Goal: Information Seeking & Learning: Compare options

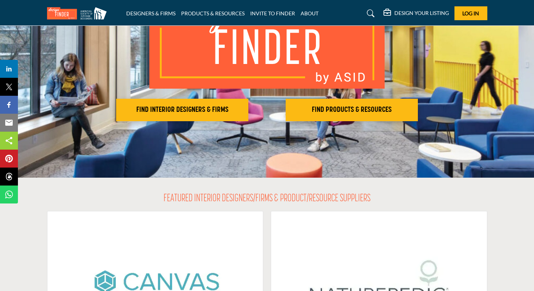
scroll to position [97, 0]
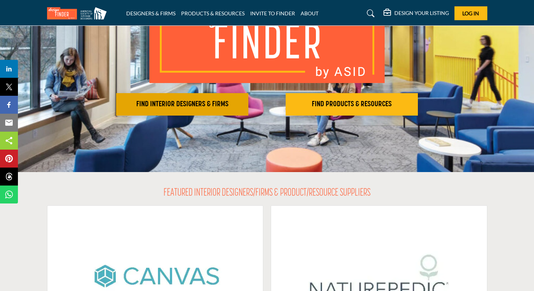
click at [245, 108] on h2 "FIND INTERIOR DESIGNERS & FIRMS" at bounding box center [182, 104] width 128 height 9
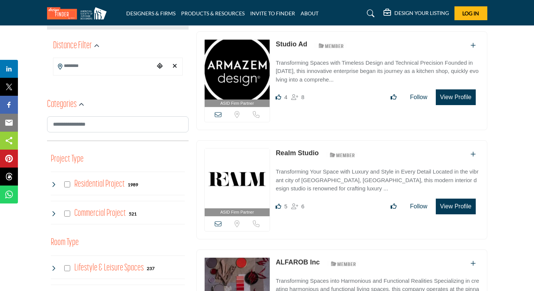
scroll to position [179, 0]
click at [278, 44] on link "Studio Ad" at bounding box center [291, 43] width 31 height 7
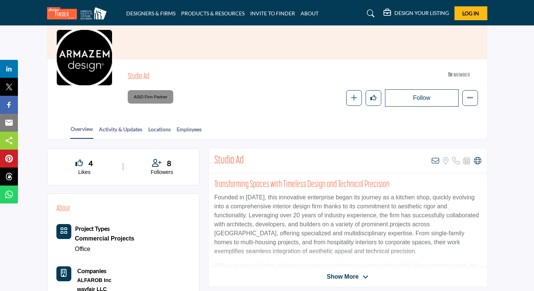
scroll to position [63, 0]
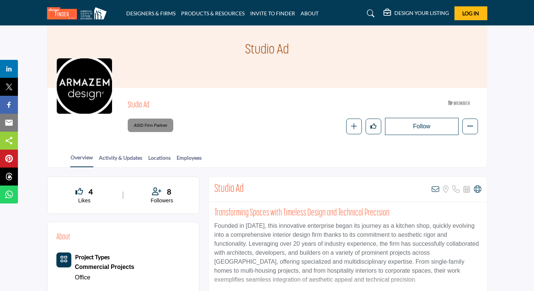
click at [227, 140] on div "Studio Ad ASID Member who supports and impacts the Interior Design industry. AS…" at bounding box center [267, 116] width 440 height 56
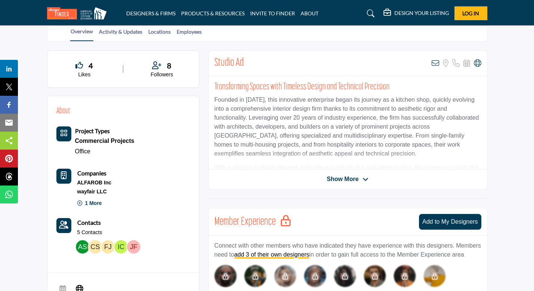
scroll to position [160, 0]
click at [222, 179] on div "Show More" at bounding box center [348, 178] width 278 height 9
click at [348, 177] on span "Show More" at bounding box center [343, 178] width 32 height 9
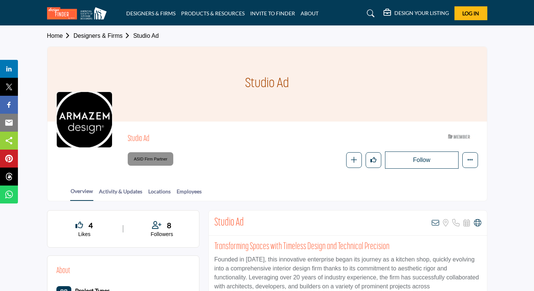
scroll to position [0, 0]
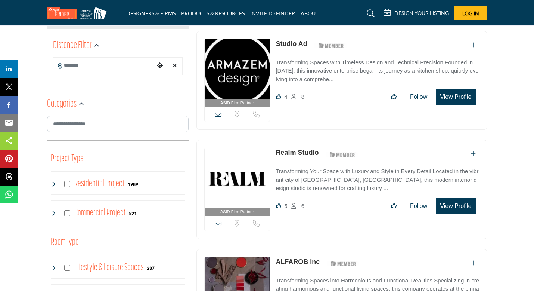
click at [282, 152] on link "Realm Studio" at bounding box center [297, 152] width 43 height 7
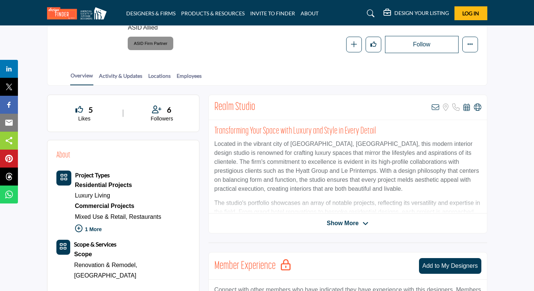
scroll to position [127, 0]
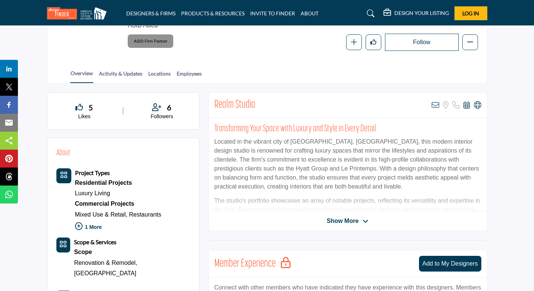
click at [332, 217] on span "Show More" at bounding box center [343, 220] width 32 height 9
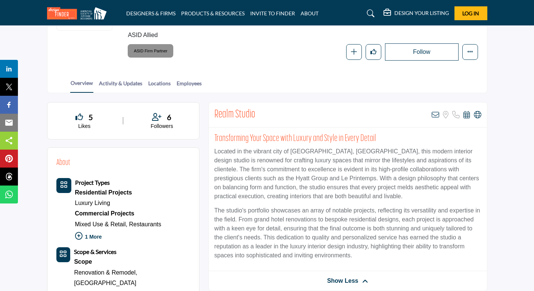
scroll to position [107, 0]
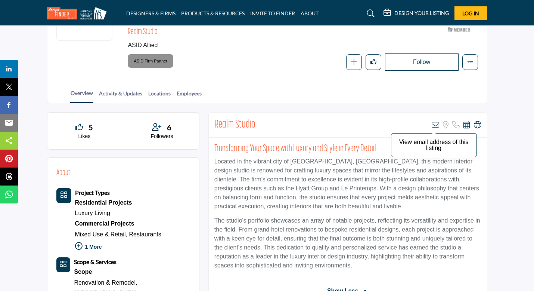
click at [434, 127] on icon at bounding box center [435, 124] width 7 height 7
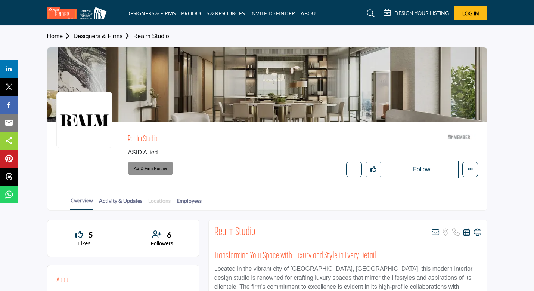
click at [162, 200] on link "Locations" at bounding box center [159, 202] width 23 height 13
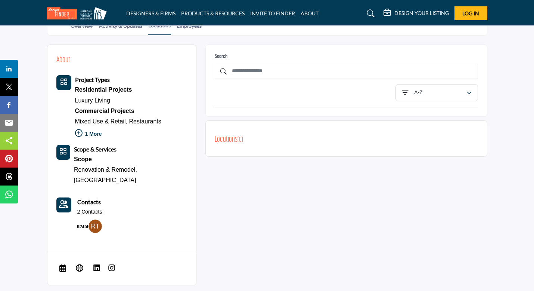
scroll to position [175, 0]
click at [74, 260] on span "Visit Website" at bounding box center [79, 267] width 13 height 15
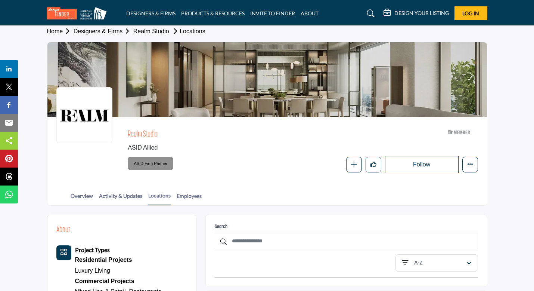
scroll to position [0, 0]
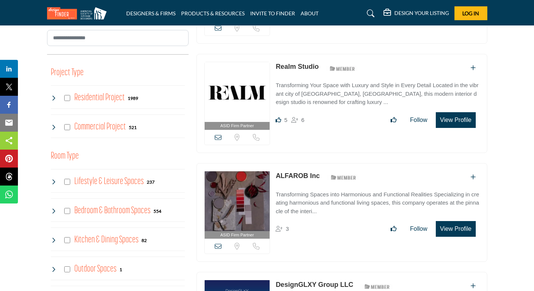
scroll to position [263, 0]
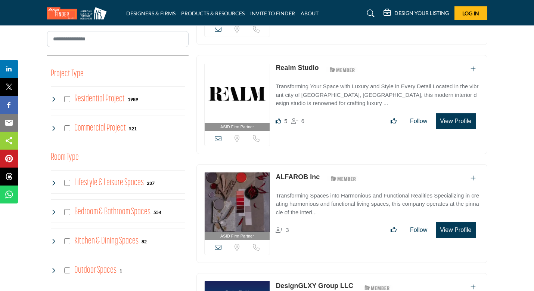
click at [310, 178] on link "ALFAROB Inc" at bounding box center [298, 176] width 44 height 7
click at [295, 175] on link "ALFAROB Inc" at bounding box center [298, 176] width 44 height 7
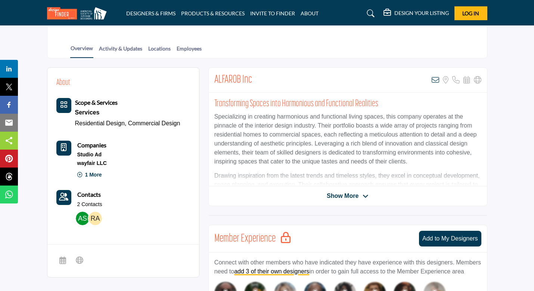
scroll to position [145, 0]
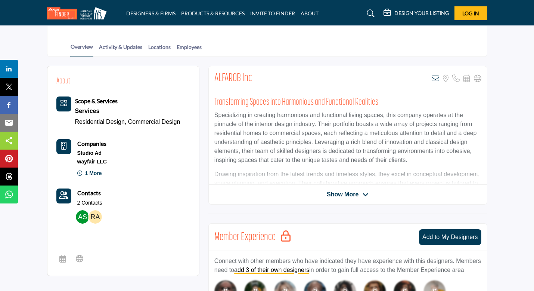
click at [338, 193] on span "Show More" at bounding box center [343, 194] width 32 height 9
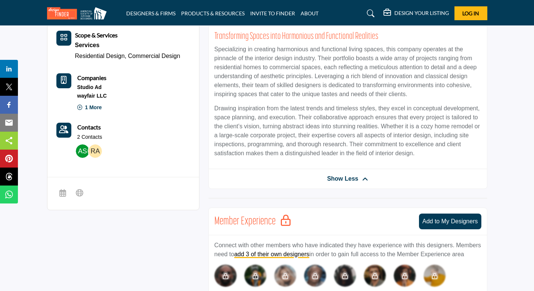
scroll to position [214, 0]
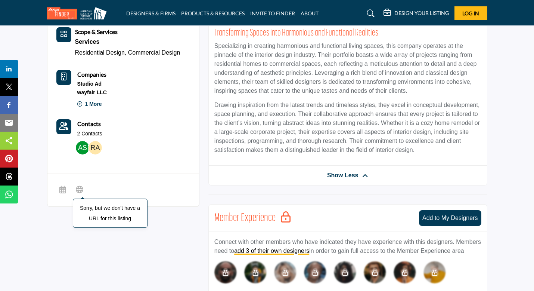
click at [79, 187] on icon at bounding box center [79, 189] width 7 height 9
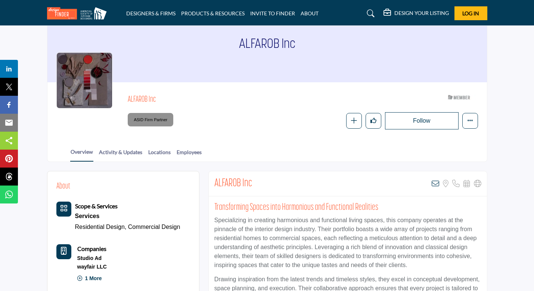
scroll to position [38, 0]
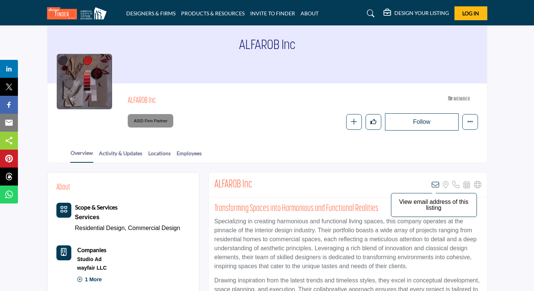
click at [435, 185] on icon at bounding box center [435, 184] width 7 height 7
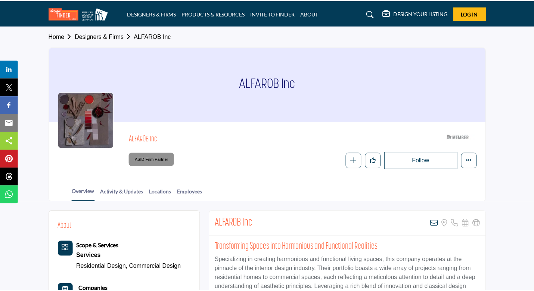
scroll to position [38, 0]
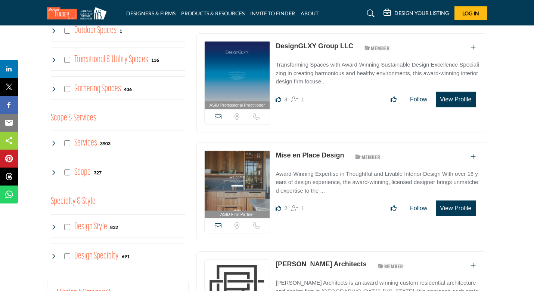
scroll to position [503, 0]
click at [303, 153] on link "Mise en Place Design" at bounding box center [310, 154] width 68 height 7
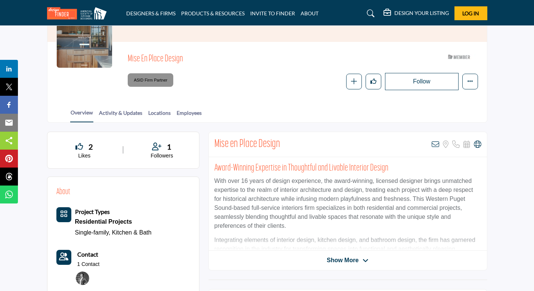
scroll to position [85, 0]
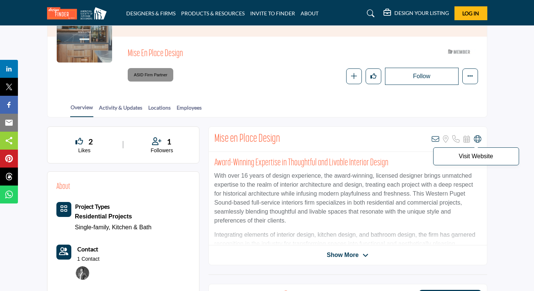
click at [476, 136] on icon at bounding box center [477, 138] width 7 height 7
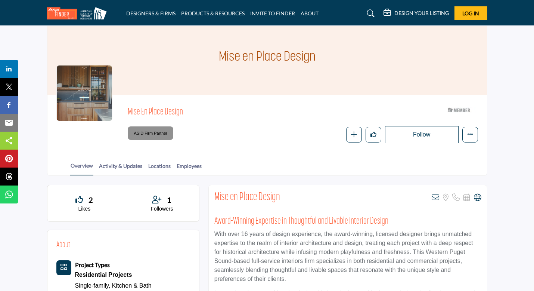
scroll to position [0, 0]
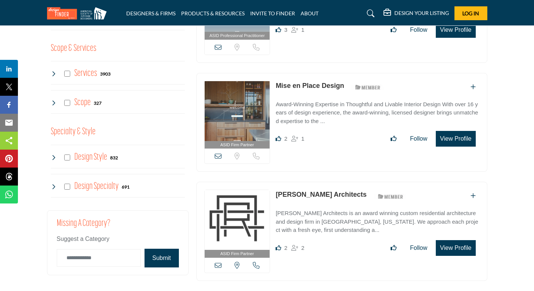
scroll to position [578, 0]
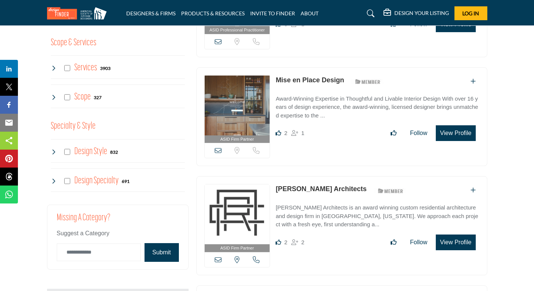
click at [327, 189] on link "[PERSON_NAME] Architects" at bounding box center [321, 188] width 91 height 7
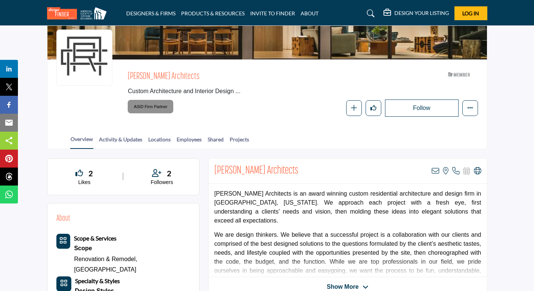
scroll to position [63, 0]
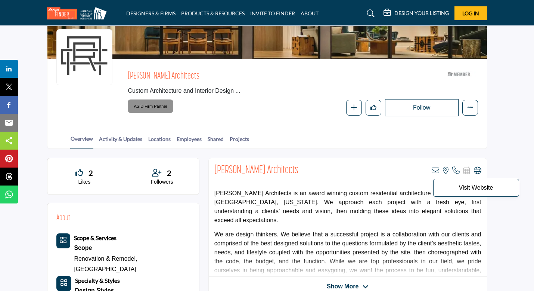
click at [474, 172] on icon at bounding box center [477, 170] width 7 height 7
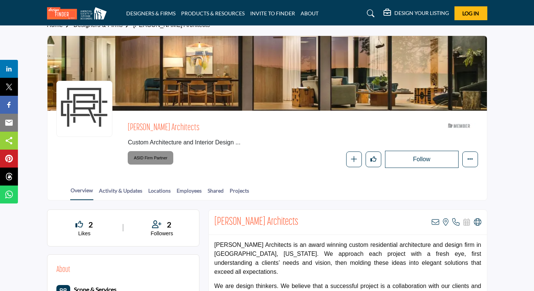
scroll to position [0, 0]
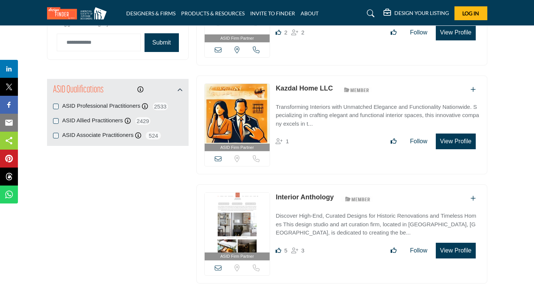
scroll to position [787, 0]
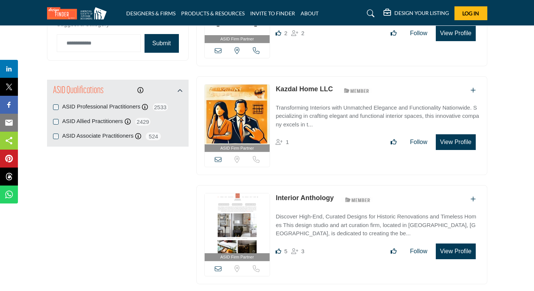
click at [291, 88] on link "Kazdal Home LLC" at bounding box center [304, 88] width 57 height 7
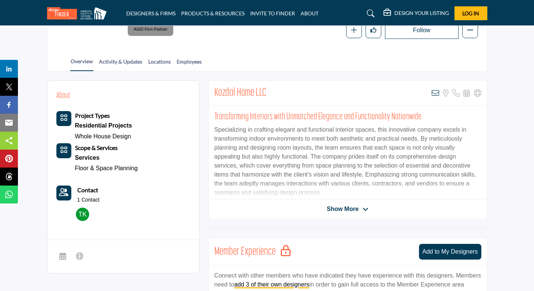
scroll to position [131, 0]
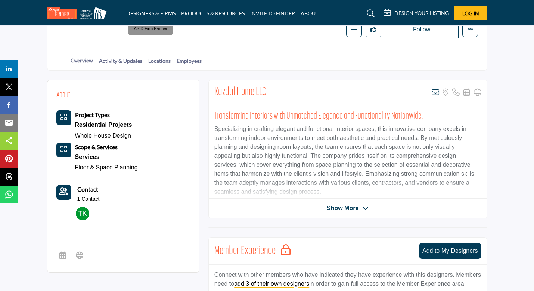
click at [243, 209] on div "Show More" at bounding box center [348, 208] width 278 height 9
click at [355, 215] on div "Kazdal Home LLC View email address of this listing Sorry, but we don't have a l…" at bounding box center [347, 149] width 279 height 139
click at [353, 210] on span "Show More" at bounding box center [343, 208] width 32 height 9
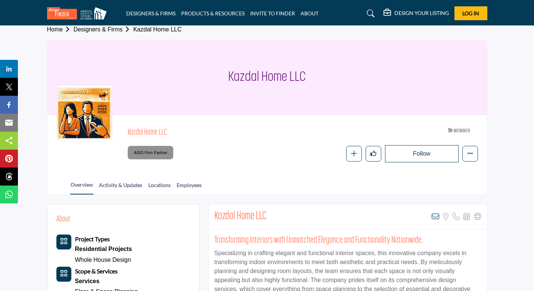
scroll to position [0, 0]
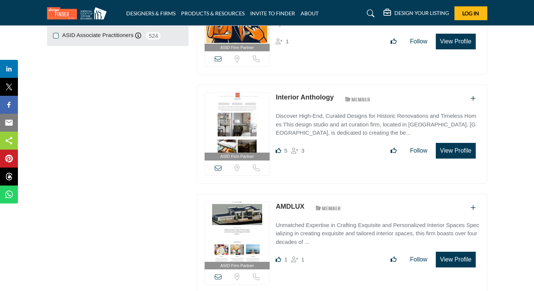
scroll to position [889, 0]
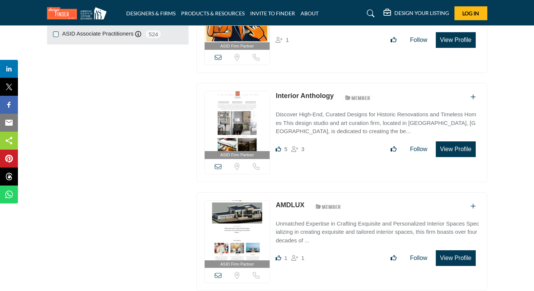
click at [304, 97] on link "Interior Anthology" at bounding box center [305, 95] width 58 height 7
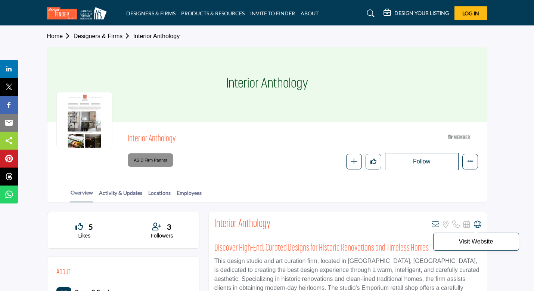
click at [479, 221] on icon at bounding box center [477, 223] width 7 height 7
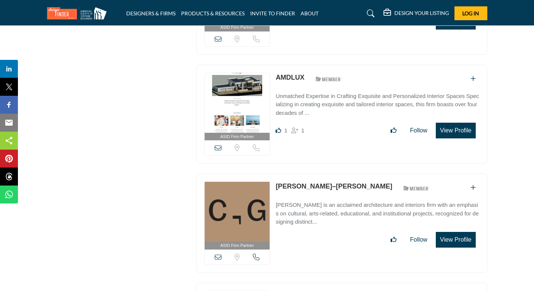
scroll to position [1019, 0]
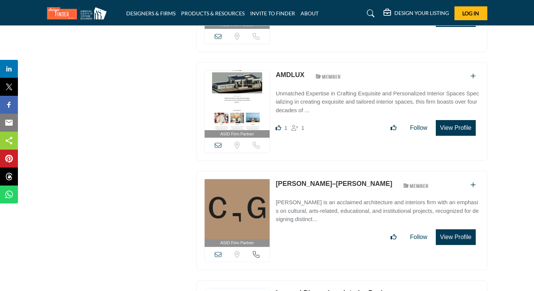
click at [287, 73] on link "AMDLUX" at bounding box center [290, 74] width 29 height 7
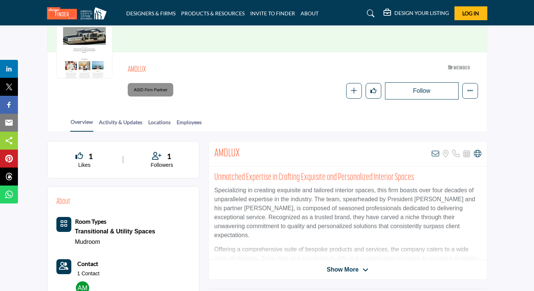
scroll to position [71, 0]
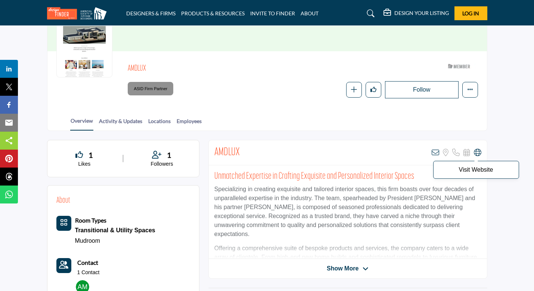
click at [477, 149] on icon at bounding box center [477, 152] width 7 height 7
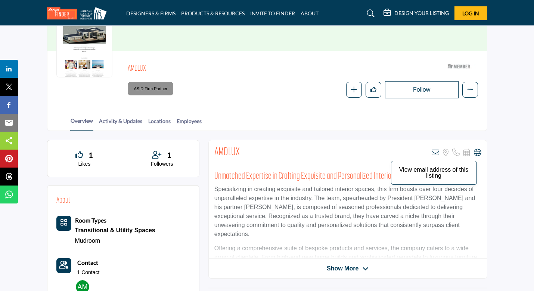
click at [435, 154] on icon at bounding box center [435, 152] width 7 height 7
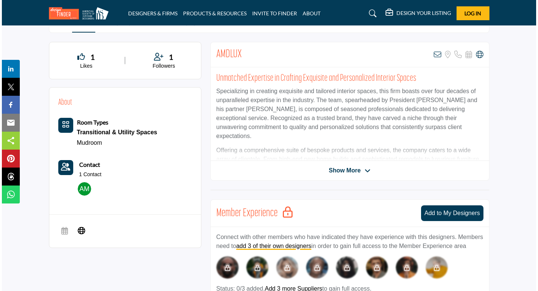
scroll to position [170, 0]
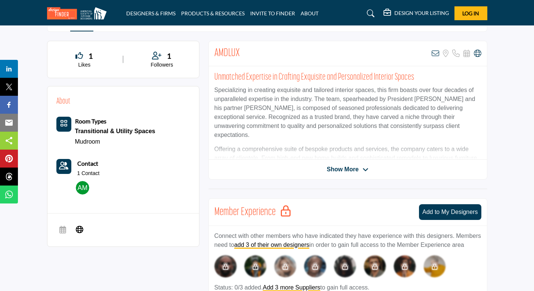
click at [79, 186] on img at bounding box center [82, 187] width 13 height 13
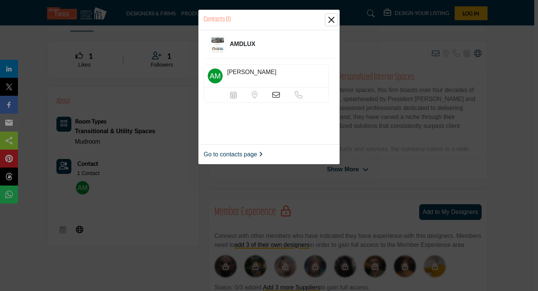
click at [329, 19] on button "Close" at bounding box center [331, 19] width 11 height 11
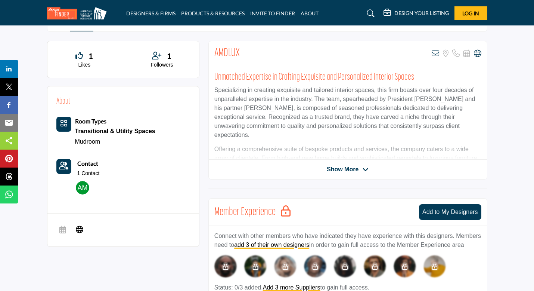
click at [86, 186] on img at bounding box center [82, 187] width 13 height 13
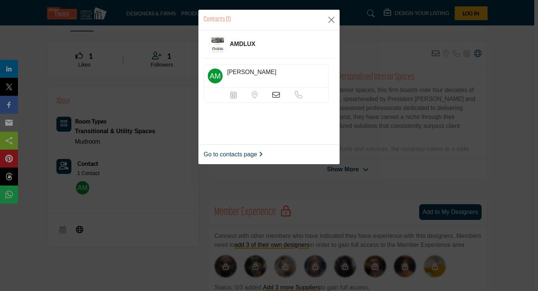
click at [273, 94] on icon at bounding box center [275, 94] width 7 height 7
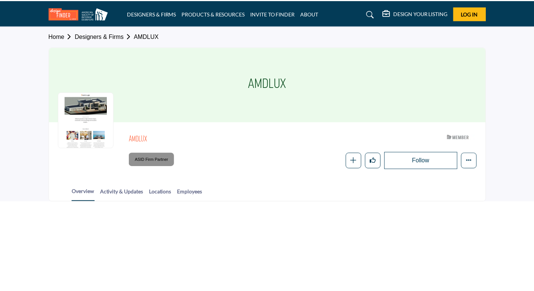
scroll to position [165, 0]
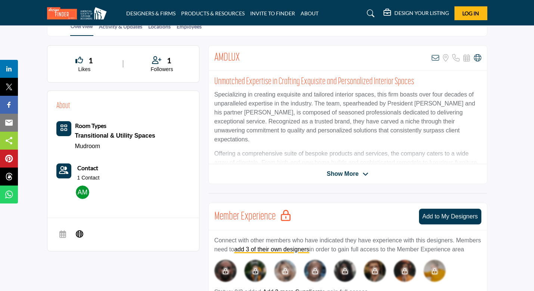
click at [335, 181] on div "AMDLUX View email address of this listing Sorry, but we don't have a location f…" at bounding box center [347, 114] width 279 height 139
click at [333, 176] on span "Show More" at bounding box center [343, 173] width 32 height 9
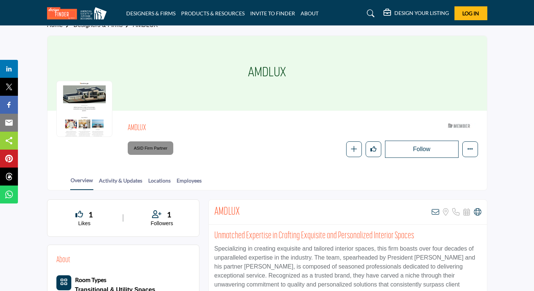
scroll to position [0, 0]
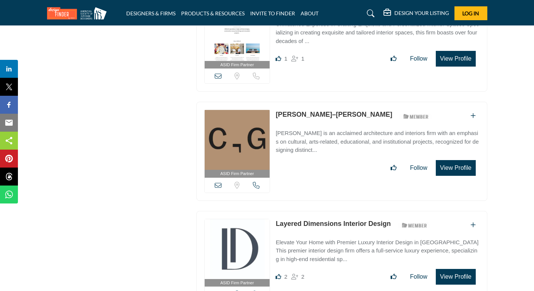
scroll to position [1091, 0]
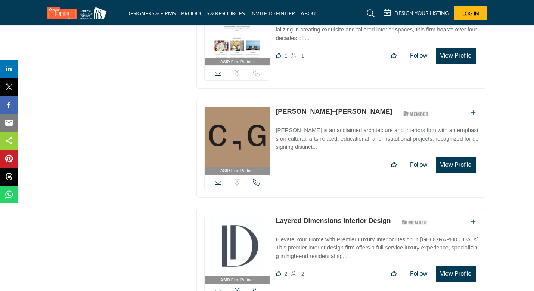
click at [297, 114] on div "Chu–Gooding ASID Member who supports and impacts the Interior Design industry." at bounding box center [355, 112] width 159 height 13
click at [294, 111] on link "[PERSON_NAME]–[PERSON_NAME]" at bounding box center [334, 111] width 117 height 7
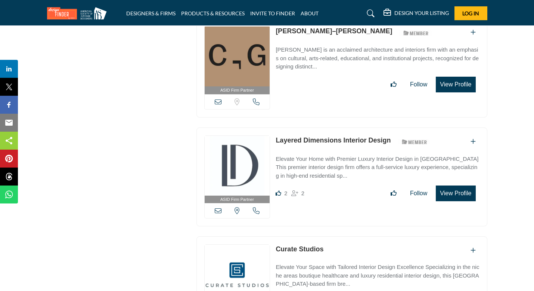
scroll to position [1172, 0]
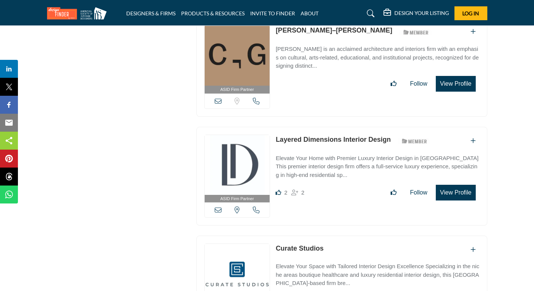
click at [324, 139] on link "Layered Dimensions Interior Design" at bounding box center [333, 139] width 115 height 7
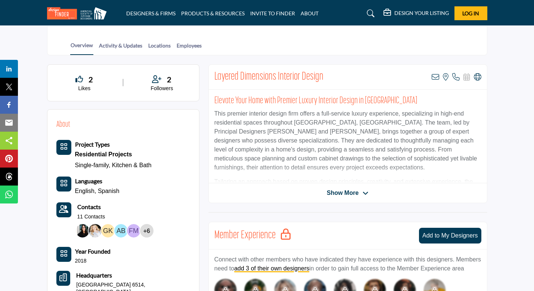
scroll to position [150, 0]
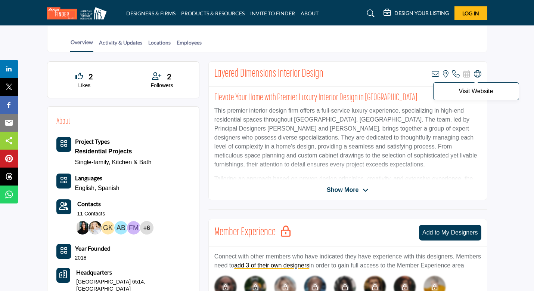
click at [474, 74] on icon at bounding box center [477, 73] width 7 height 7
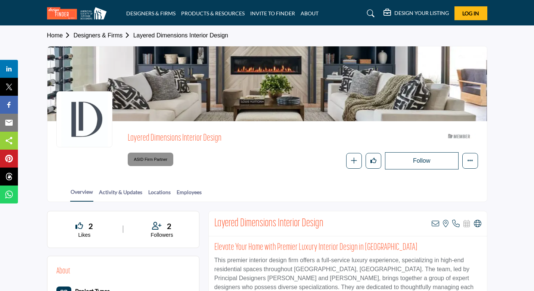
scroll to position [0, 0]
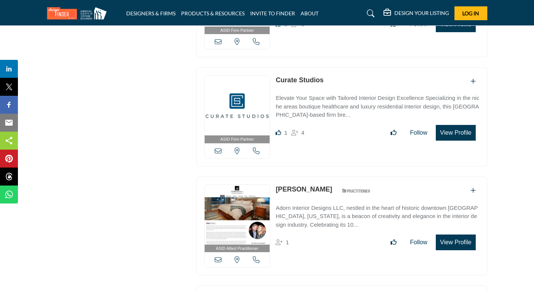
scroll to position [1340, 0]
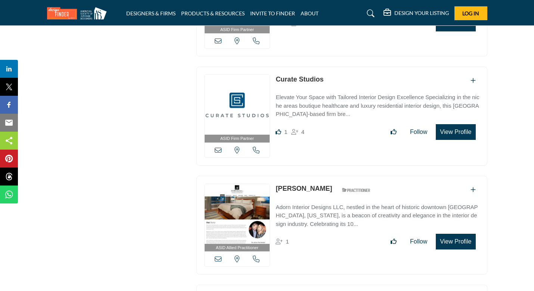
click at [288, 75] on link "Curate Studios" at bounding box center [300, 78] width 48 height 7
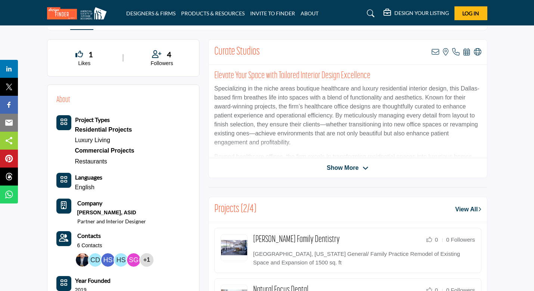
scroll to position [186, 0]
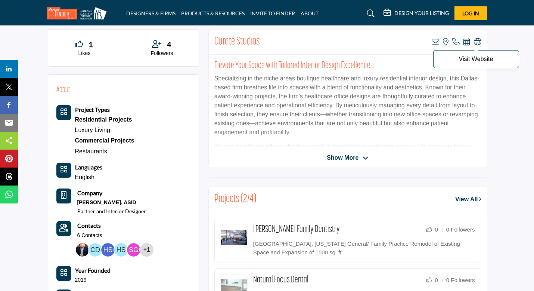
click at [477, 43] on icon at bounding box center [477, 41] width 7 height 7
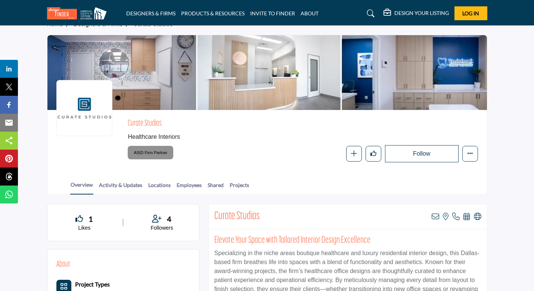
scroll to position [0, 0]
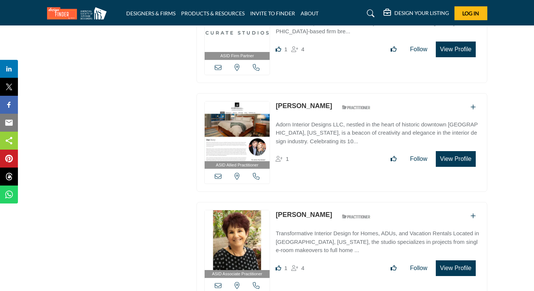
scroll to position [1424, 0]
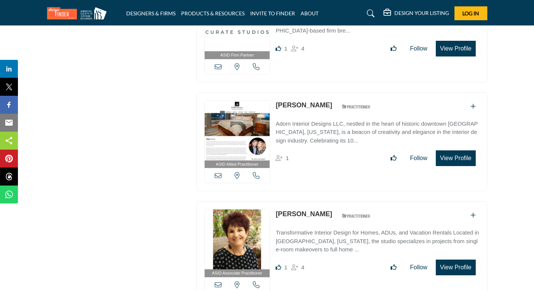
click at [303, 101] on link "[PERSON_NAME]" at bounding box center [304, 104] width 56 height 7
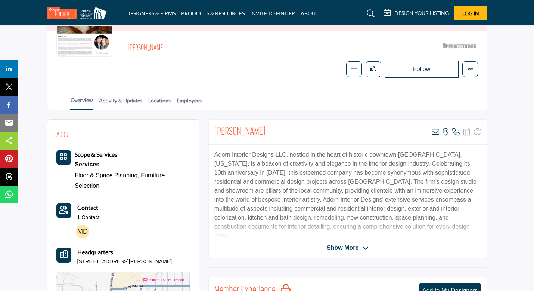
scroll to position [92, 0]
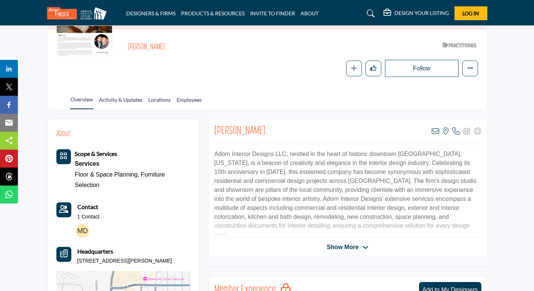
click at [353, 249] on span "Show More" at bounding box center [343, 246] width 32 height 9
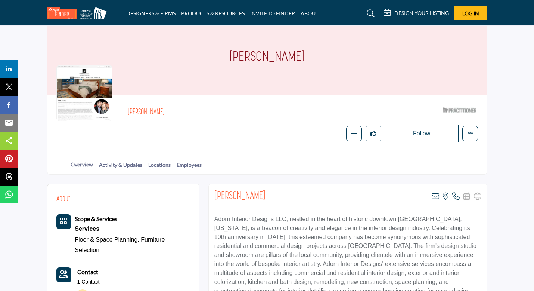
scroll to position [0, 0]
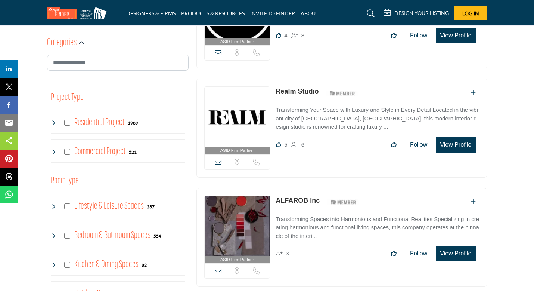
scroll to position [239, 0]
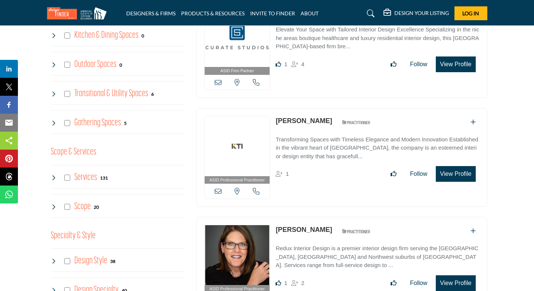
scroll to position [575, 0]
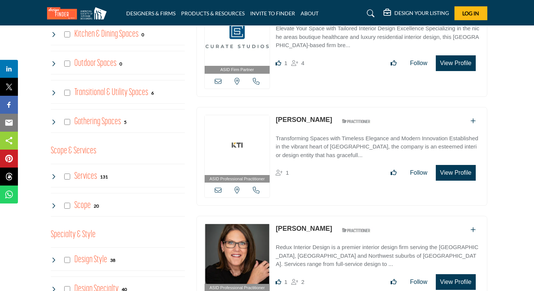
click at [332, 118] on link "[PERSON_NAME]" at bounding box center [304, 119] width 56 height 7
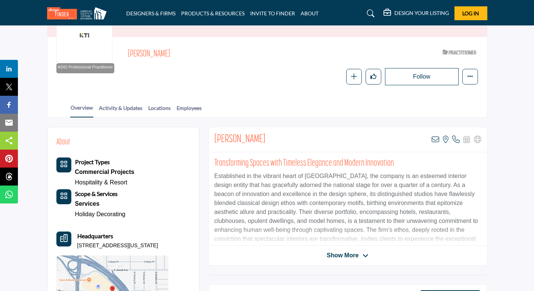
scroll to position [92, 0]
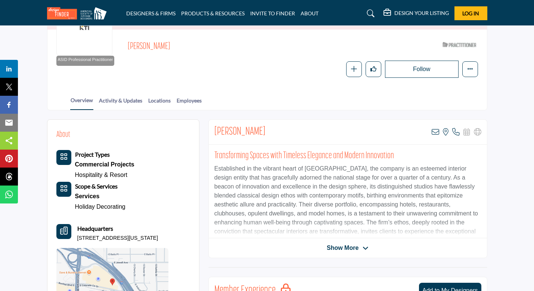
click at [336, 247] on span "Show More" at bounding box center [343, 247] width 32 height 9
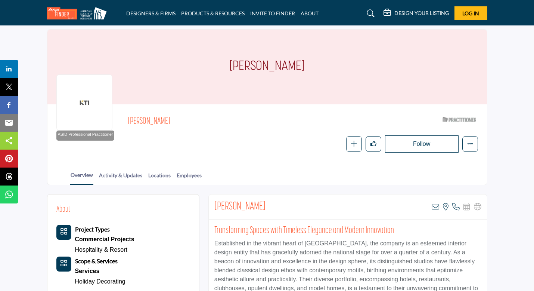
scroll to position [31, 0]
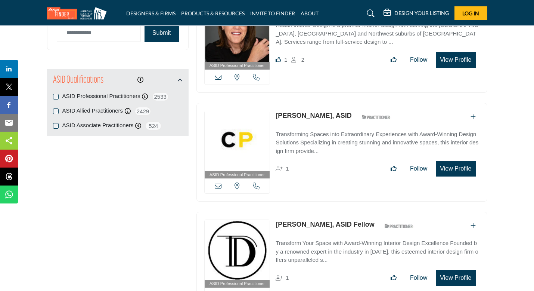
scroll to position [795, 0]
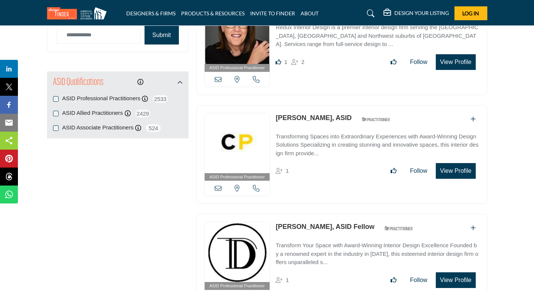
click at [310, 118] on link "[PERSON_NAME], ASID" at bounding box center [314, 117] width 76 height 7
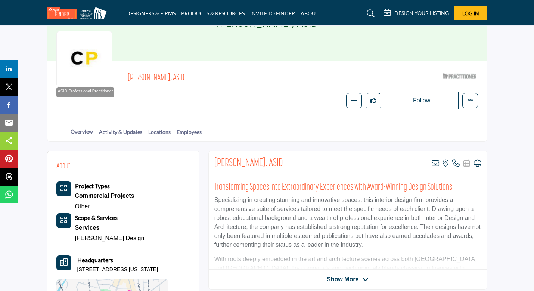
scroll to position [65, 0]
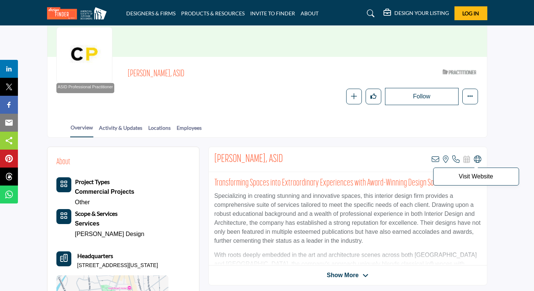
click at [477, 157] on icon at bounding box center [477, 158] width 7 height 7
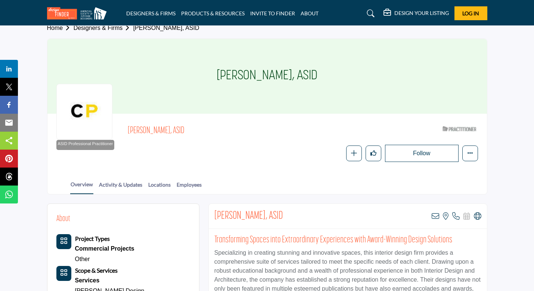
scroll to position [0, 0]
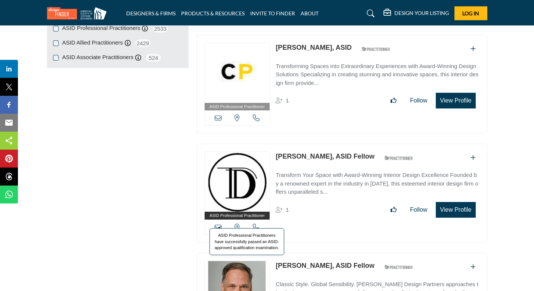
scroll to position [930, 0]
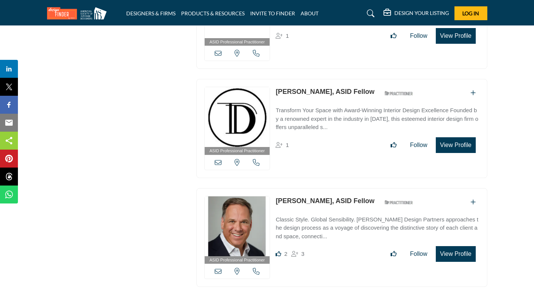
click at [299, 88] on link "[PERSON_NAME], ASID Fellow" at bounding box center [325, 91] width 99 height 7
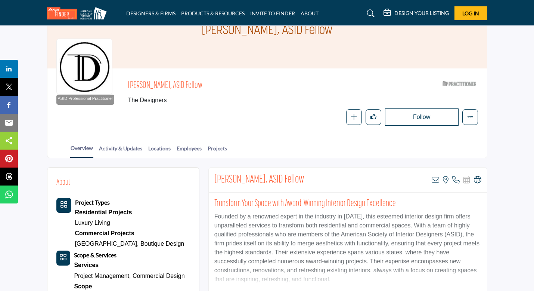
scroll to position [54, 0]
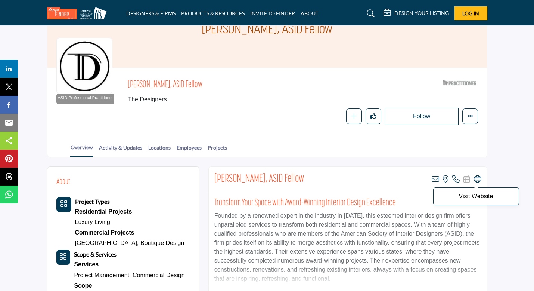
click at [480, 177] on icon at bounding box center [477, 178] width 7 height 7
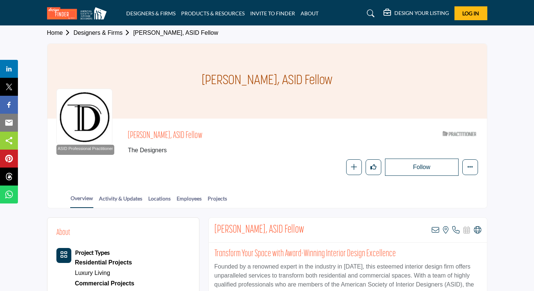
scroll to position [0, 0]
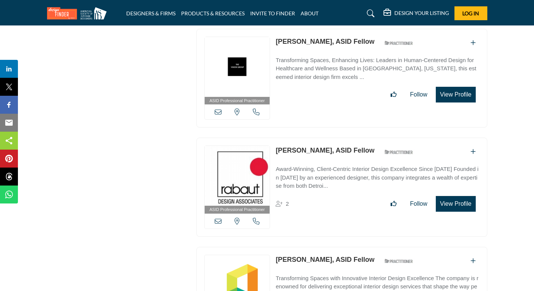
scroll to position [1625, 0]
click at [324, 38] on link "[PERSON_NAME], ASID Fellow" at bounding box center [325, 41] width 99 height 7
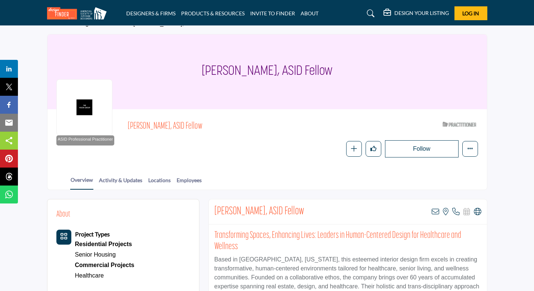
scroll to position [13, 0]
click at [480, 207] on icon at bounding box center [477, 210] width 7 height 7
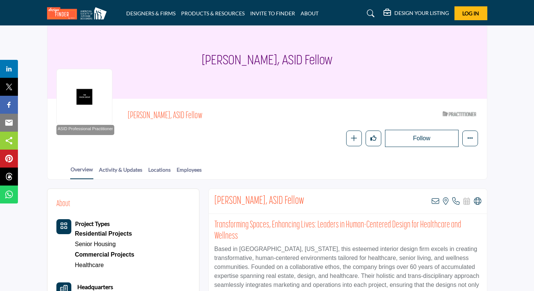
scroll to position [0, 0]
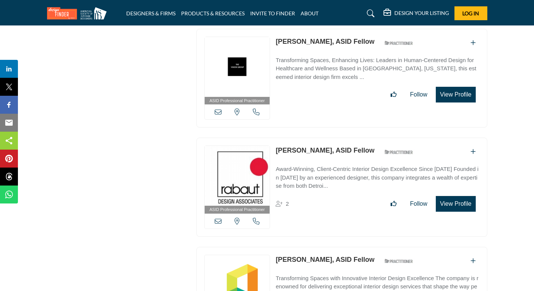
scroll to position [1625, 0]
click at [285, 160] on link "Award-Winning, Client-Centric Interior Design Excellence Since 1989 Founded in …" at bounding box center [378, 175] width 204 height 30
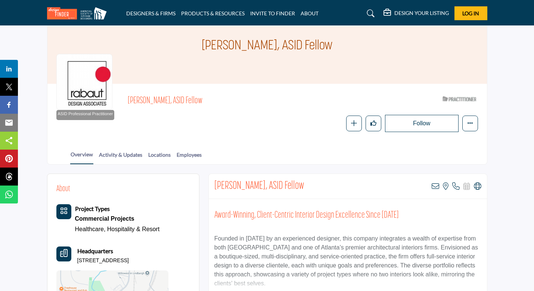
scroll to position [38, 0]
click at [480, 183] on icon at bounding box center [477, 185] width 7 height 7
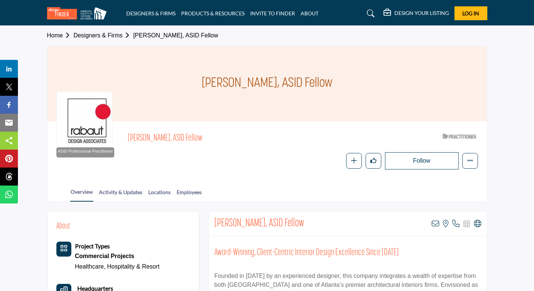
scroll to position [0, 0]
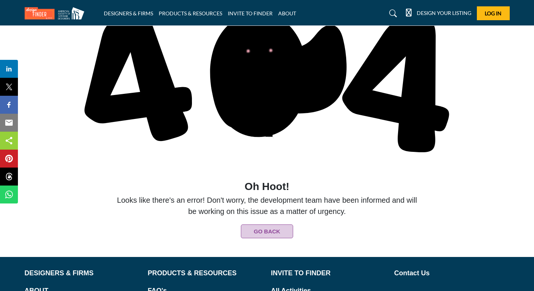
scroll to position [72, 0]
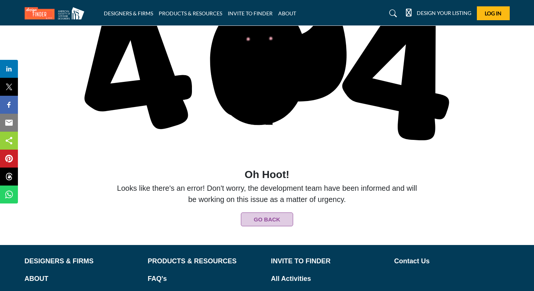
click at [282, 217] on button "Go Back" at bounding box center [267, 219] width 52 height 14
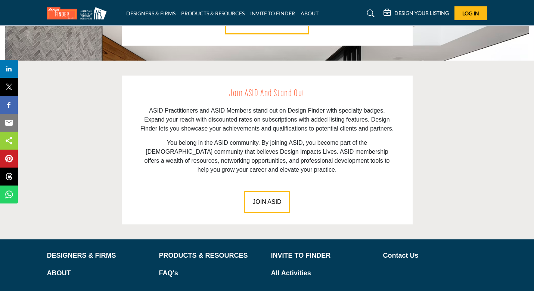
scroll to position [1008, 0]
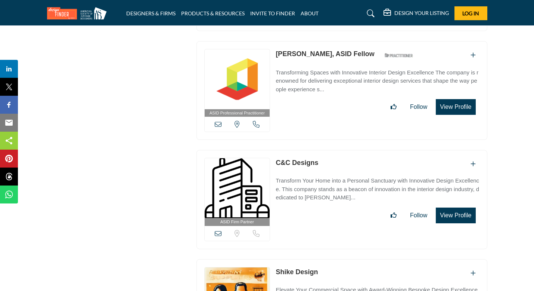
scroll to position [1831, 0]
click at [284, 50] on link "[PERSON_NAME], ASID Fellow" at bounding box center [325, 53] width 99 height 7
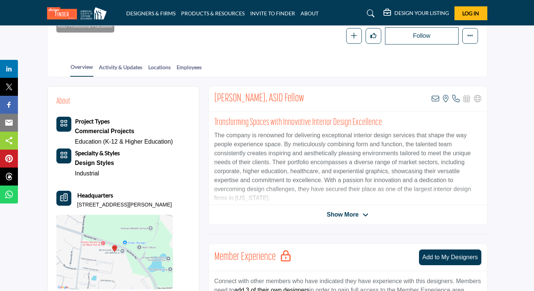
scroll to position [127, 0]
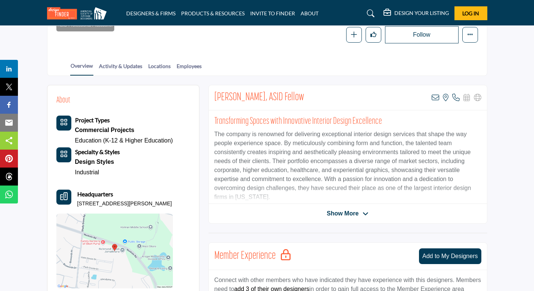
click at [348, 211] on span "Show More" at bounding box center [343, 213] width 32 height 9
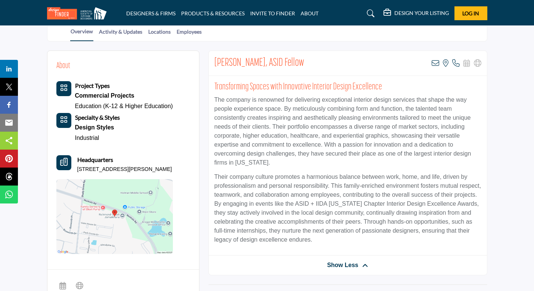
scroll to position [0, 0]
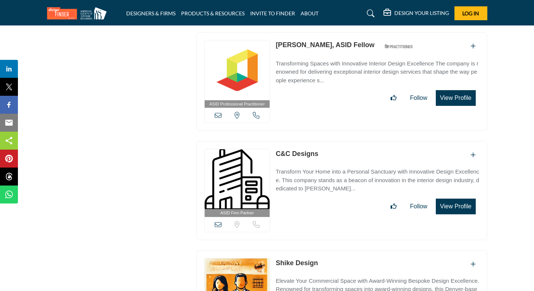
click at [291, 150] on link "C&C Designs" at bounding box center [297, 153] width 43 height 7
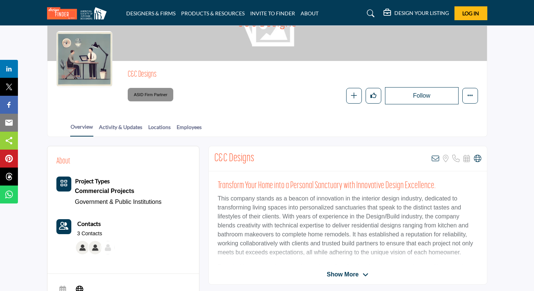
scroll to position [64, 0]
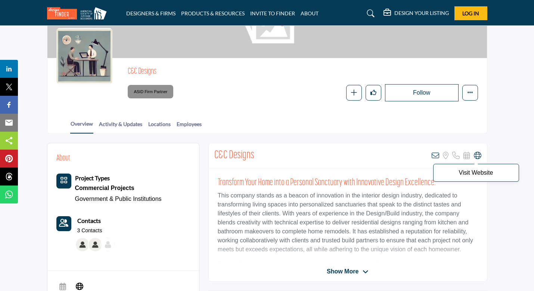
click at [480, 155] on icon at bounding box center [477, 155] width 7 height 7
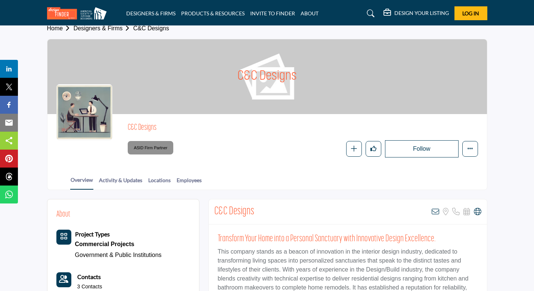
scroll to position [0, 0]
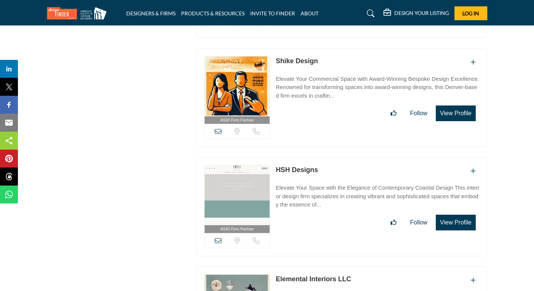
scroll to position [2042, 0]
click at [289, 57] on link "Shike Design" at bounding box center [297, 60] width 42 height 7
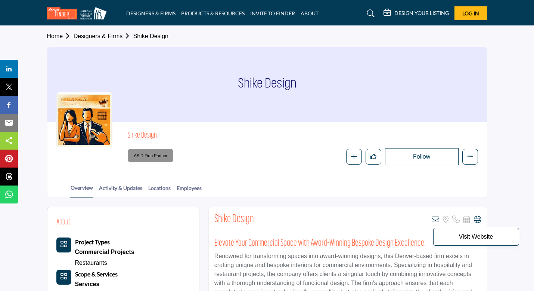
click at [479, 219] on icon at bounding box center [477, 219] width 7 height 7
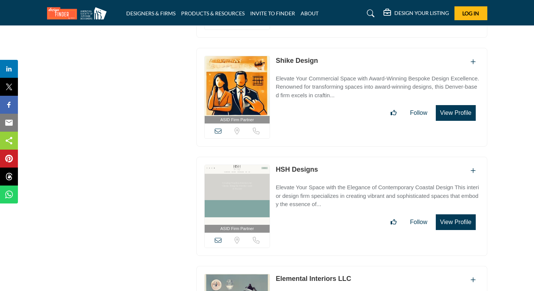
click at [295, 165] on link "HSH Designs" at bounding box center [297, 168] width 42 height 7
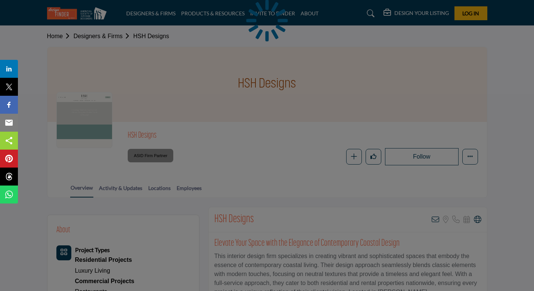
scroll to position [30, 0]
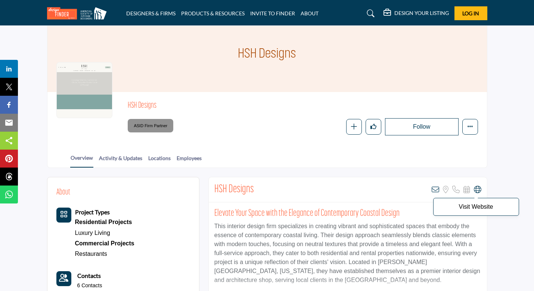
click at [478, 187] on icon at bounding box center [477, 189] width 7 height 7
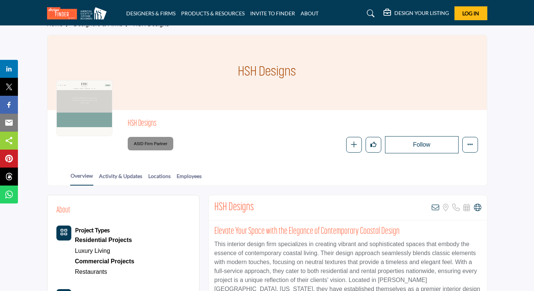
scroll to position [0, 0]
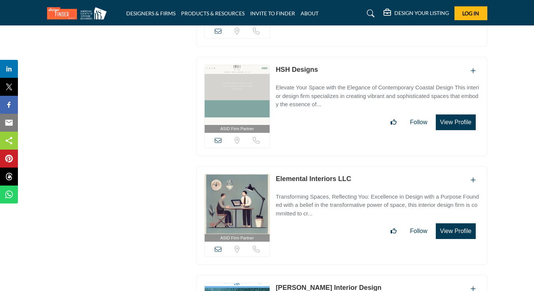
scroll to position [2143, 0]
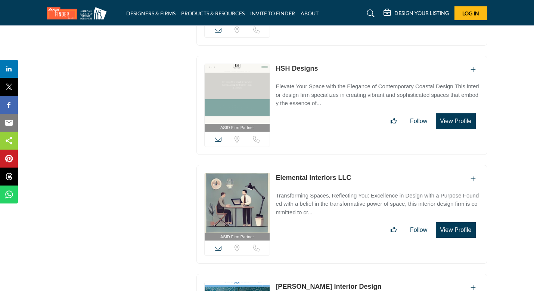
click at [308, 174] on link "Elemental Interiors LLC" at bounding box center [313, 177] width 75 height 7
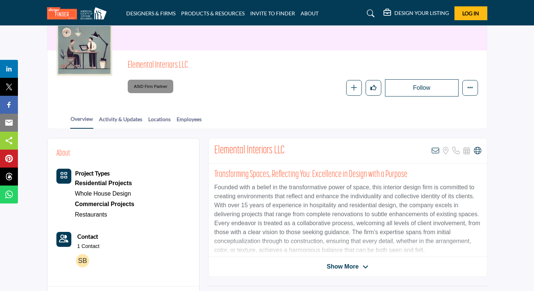
scroll to position [73, 0]
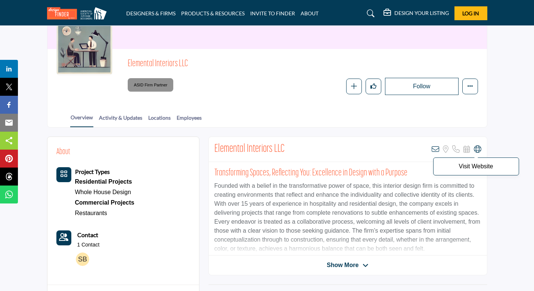
click at [477, 149] on icon at bounding box center [477, 148] width 7 height 7
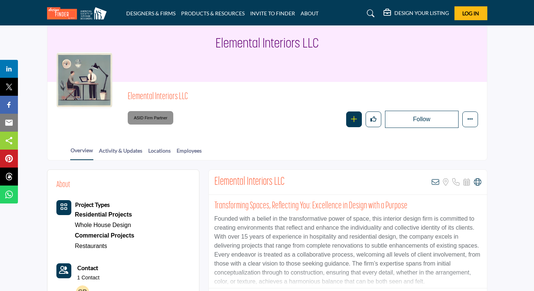
scroll to position [0, 0]
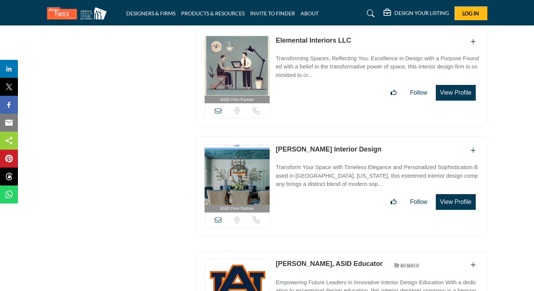
scroll to position [2283, 0]
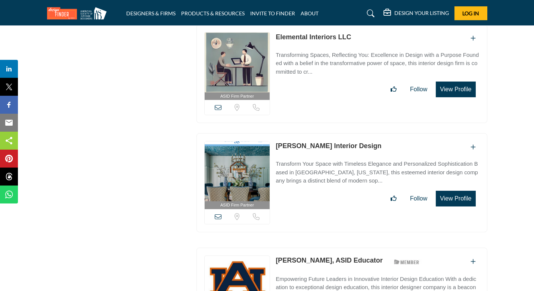
click at [293, 142] on link "[PERSON_NAME] Interior Design" at bounding box center [329, 145] width 106 height 7
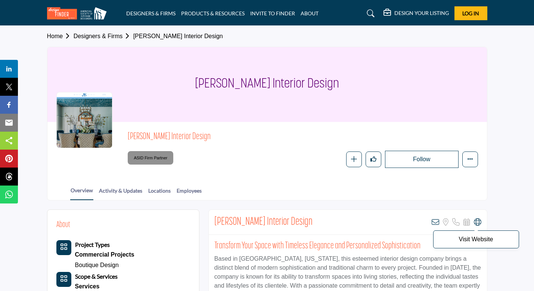
click at [478, 223] on icon at bounding box center [477, 221] width 7 height 7
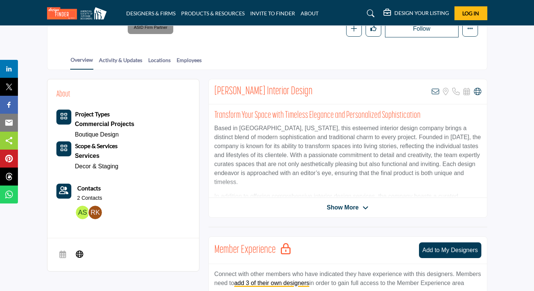
scroll to position [133, 0]
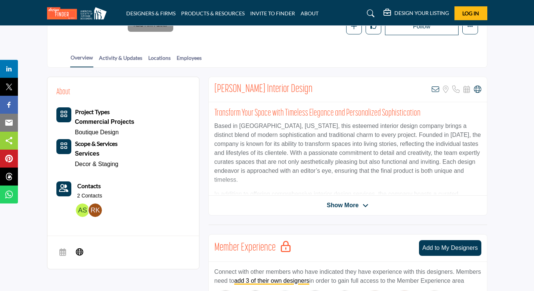
click at [355, 209] on span "Show More" at bounding box center [343, 205] width 32 height 9
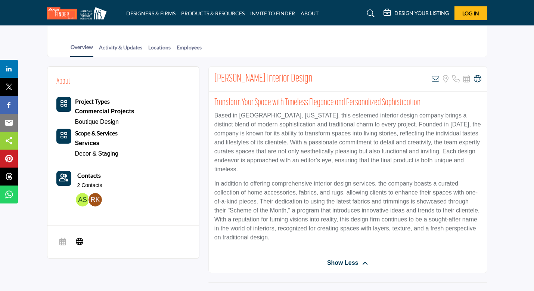
scroll to position [145, 0]
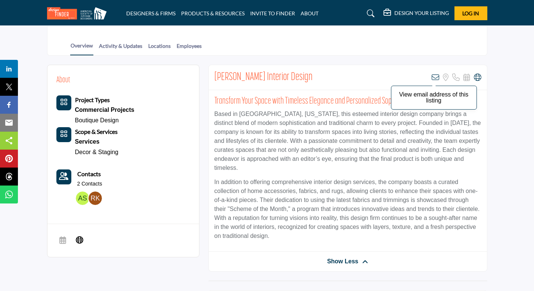
click at [437, 77] on icon at bounding box center [435, 77] width 7 height 7
